Goal: Transaction & Acquisition: Purchase product/service

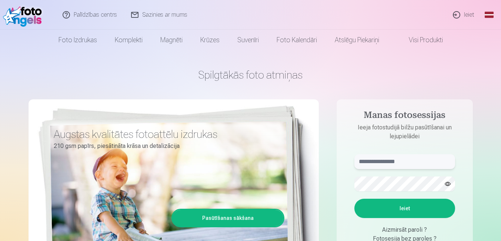
click at [416, 161] on input "text" at bounding box center [405, 161] width 101 height 15
type input "**********"
click at [418, 206] on button "Ieiet" at bounding box center [405, 208] width 101 height 19
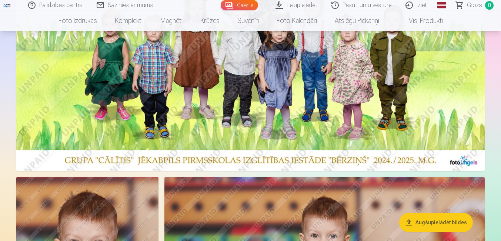
scroll to position [178, 0]
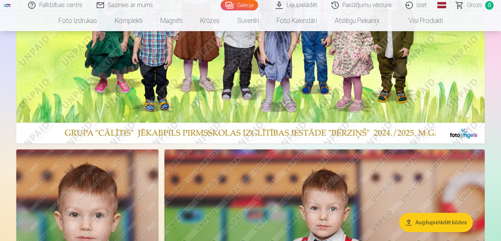
click at [392, 86] on img at bounding box center [250, 24] width 469 height 240
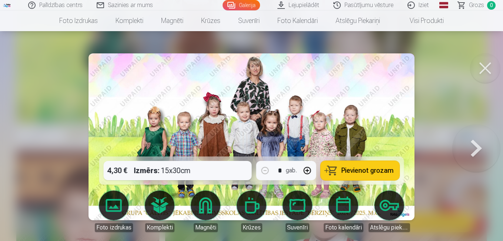
click at [489, 65] on button at bounding box center [486, 68] width 30 height 30
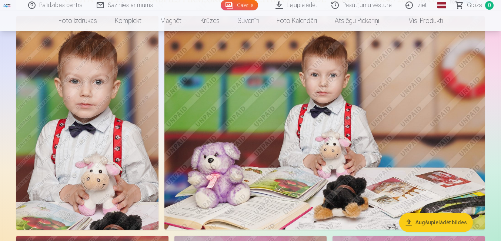
scroll to position [326, 0]
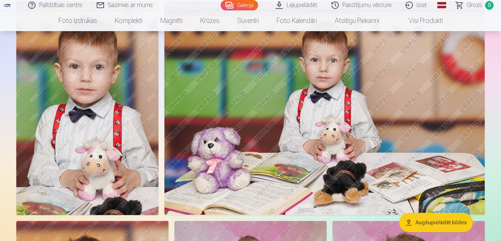
click at [400, 89] on img at bounding box center [324, 107] width 320 height 213
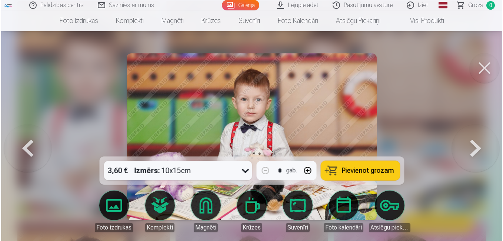
scroll to position [327, 0]
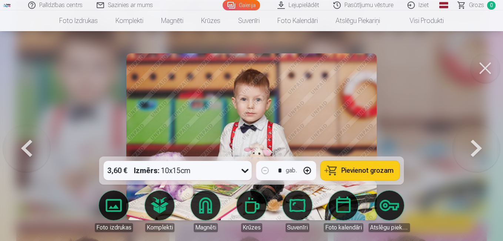
click at [486, 71] on button at bounding box center [486, 68] width 30 height 30
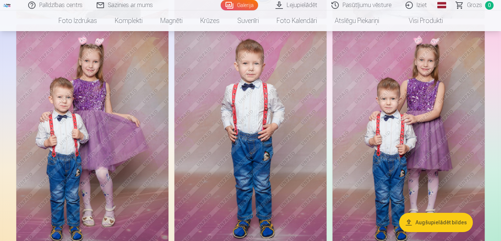
scroll to position [771, 0]
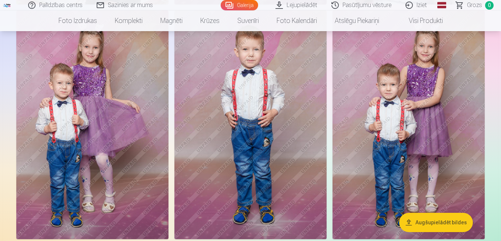
click at [389, 112] on img at bounding box center [409, 124] width 152 height 229
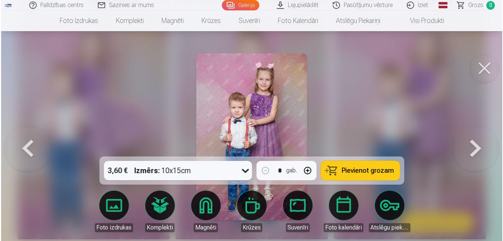
scroll to position [772, 0]
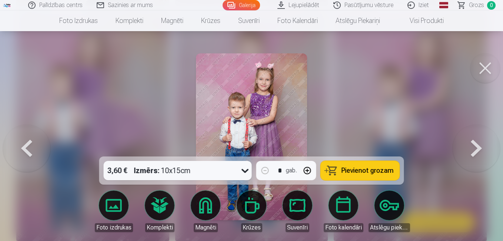
click at [360, 170] on span "Pievienot grozam" at bounding box center [368, 170] width 52 height 7
click at [488, 64] on button at bounding box center [486, 68] width 30 height 30
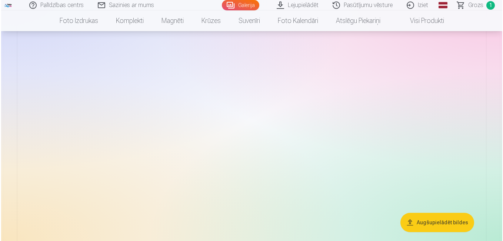
scroll to position [3927, 0]
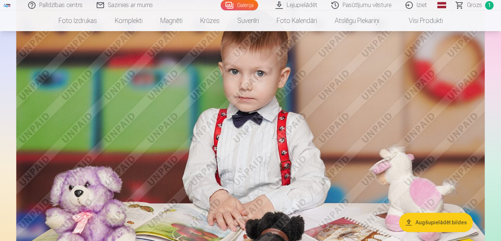
click at [373, 100] on img at bounding box center [250, 137] width 469 height 312
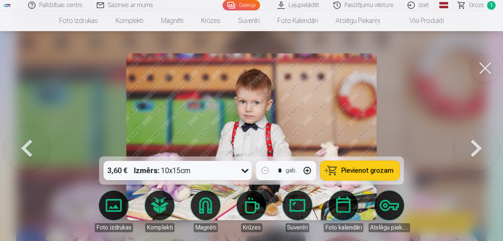
click at [481, 70] on button at bounding box center [486, 68] width 30 height 30
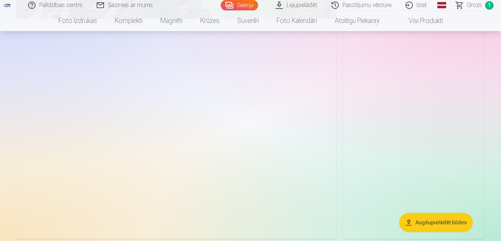
scroll to position [2445, 0]
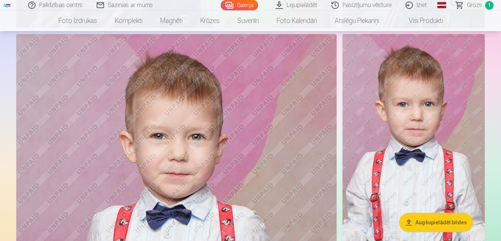
click at [459, 88] on img at bounding box center [414, 141] width 142 height 214
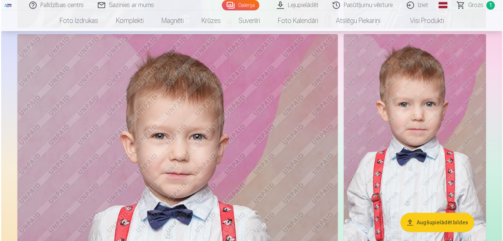
scroll to position [2454, 0]
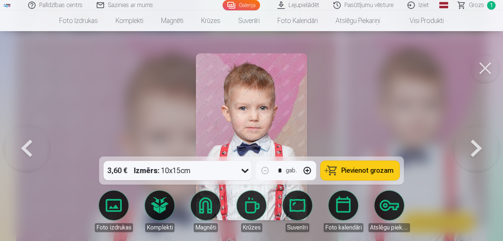
click at [382, 166] on button "Pievienot grozam" at bounding box center [360, 170] width 79 height 19
click at [488, 64] on button at bounding box center [486, 68] width 30 height 30
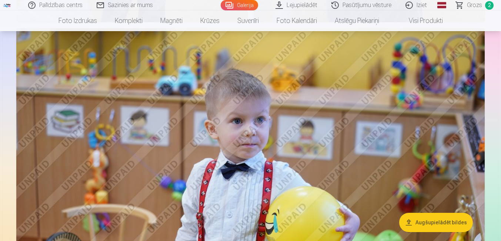
scroll to position [1912, 0]
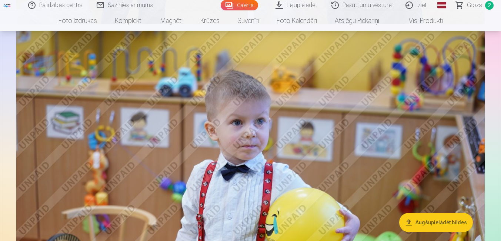
click at [434, 85] on img at bounding box center [250, 186] width 469 height 312
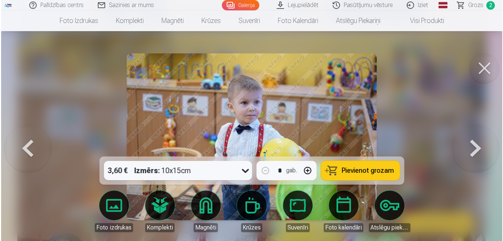
scroll to position [1918, 0]
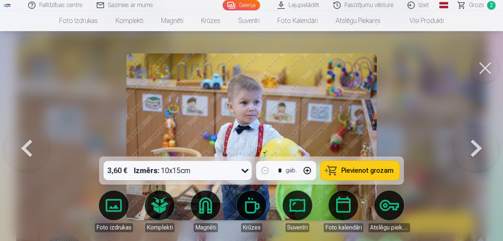
click at [384, 170] on span "Pievienot grozam" at bounding box center [368, 170] width 52 height 7
click at [486, 70] on button at bounding box center [486, 68] width 30 height 30
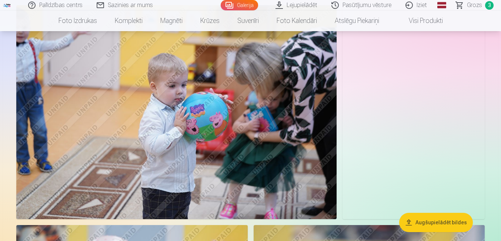
scroll to position [1334, 0]
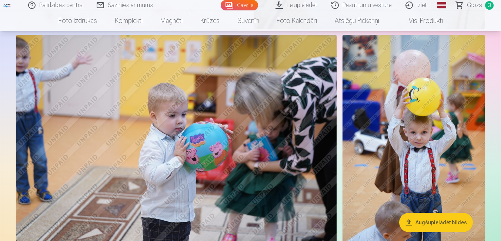
click at [423, 123] on img at bounding box center [414, 142] width 142 height 214
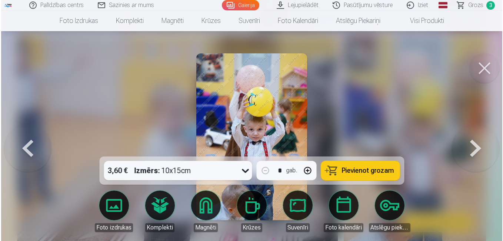
scroll to position [1337, 0]
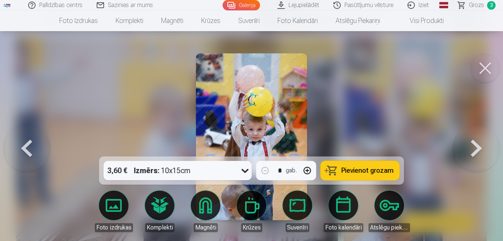
click at [370, 173] on span "Pievienot grozam" at bounding box center [368, 170] width 52 height 7
click at [481, 71] on button at bounding box center [486, 68] width 30 height 30
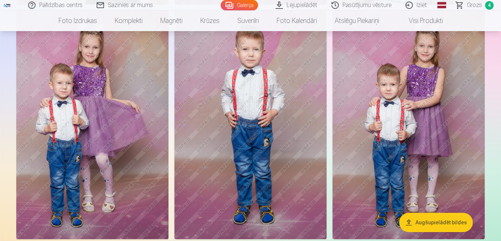
scroll to position [756, 0]
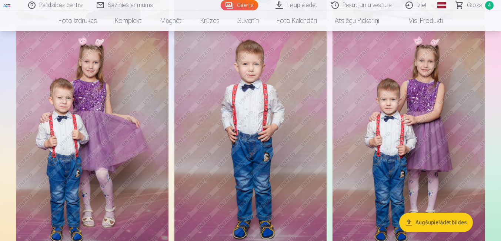
click at [400, 129] on img at bounding box center [409, 139] width 152 height 229
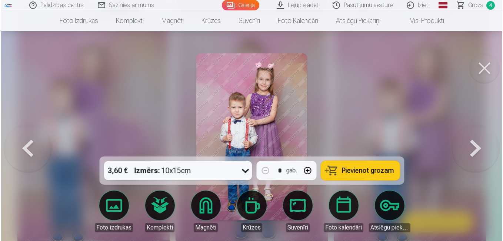
scroll to position [758, 0]
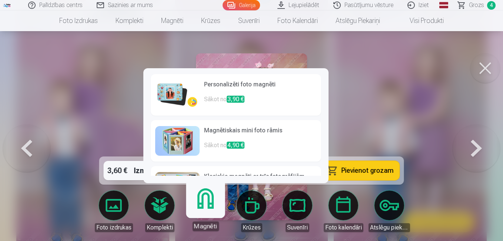
click at [207, 204] on link "Magnēti" at bounding box center [206, 208] width 46 height 46
click at [242, 96] on span "3,90 €" at bounding box center [236, 99] width 18 height 7
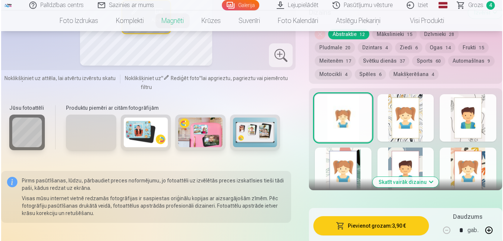
scroll to position [478, 0]
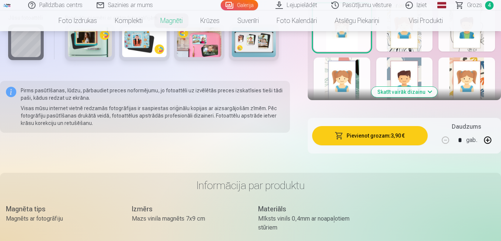
click at [490, 133] on button "button" at bounding box center [488, 140] width 18 height 18
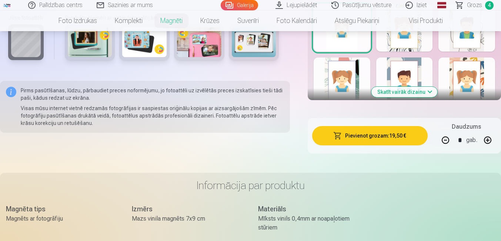
type input "*"
click at [407, 127] on button "Pievienot grozam : 23,40 €" at bounding box center [370, 135] width 116 height 19
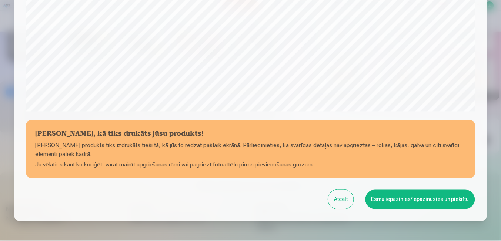
scroll to position [293, 0]
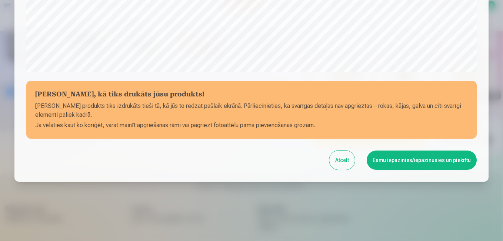
click at [453, 164] on button "Esmu iepazinies/iepazinusies un piekrītu" at bounding box center [422, 159] width 110 height 19
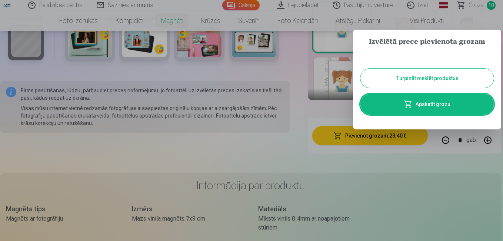
click at [442, 106] on link "Apskatīt grozu" at bounding box center [426, 104] width 133 height 21
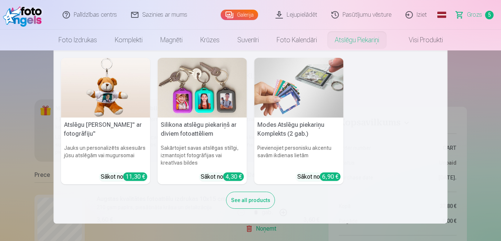
click at [350, 41] on link "Atslēgu piekariņi" at bounding box center [357, 40] width 62 height 21
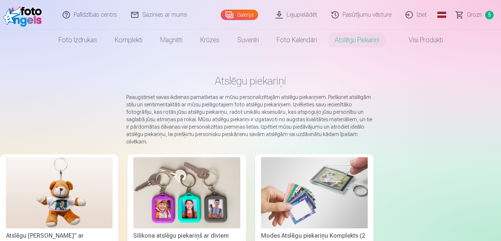
click at [177, 185] on img at bounding box center [186, 192] width 107 height 71
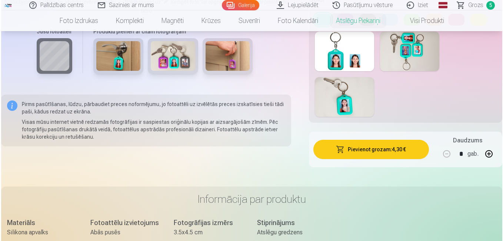
scroll to position [398, 0]
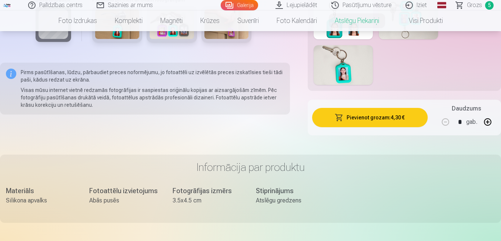
click at [388, 116] on button "Pievienot grozam : 4,30 €" at bounding box center [370, 117] width 116 height 19
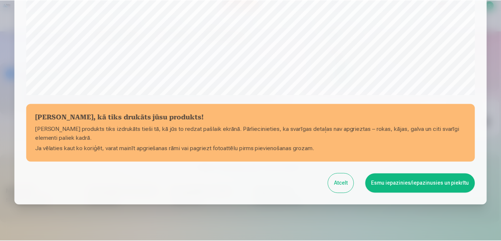
scroll to position [278, 0]
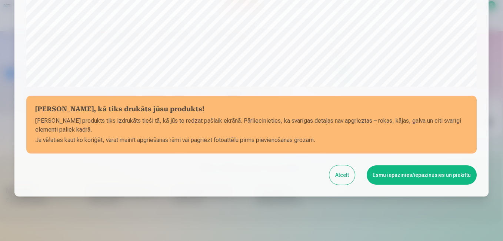
click at [470, 176] on button "Esmu iepazinies/iepazinusies un piekrītu" at bounding box center [422, 174] width 110 height 19
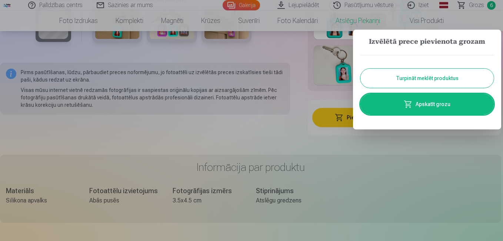
click at [456, 76] on button "Turpināt meklēt produktus" at bounding box center [426, 78] width 133 height 19
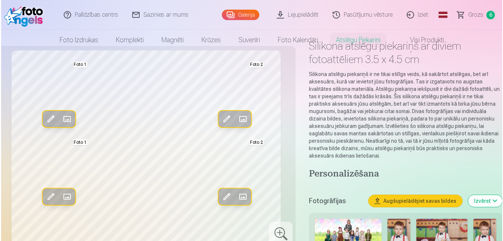
scroll to position [0, 0]
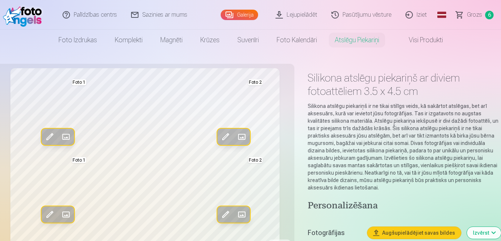
click at [235, 17] on link "Galerija" at bounding box center [239, 15] width 37 height 10
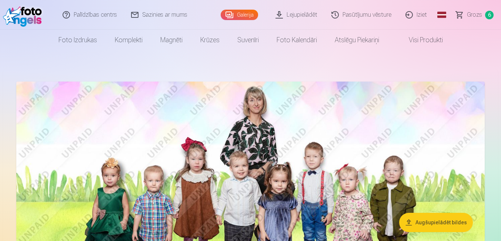
click at [257, 189] on img at bounding box center [250, 202] width 469 height 240
